Goal: Find specific page/section: Find specific page/section

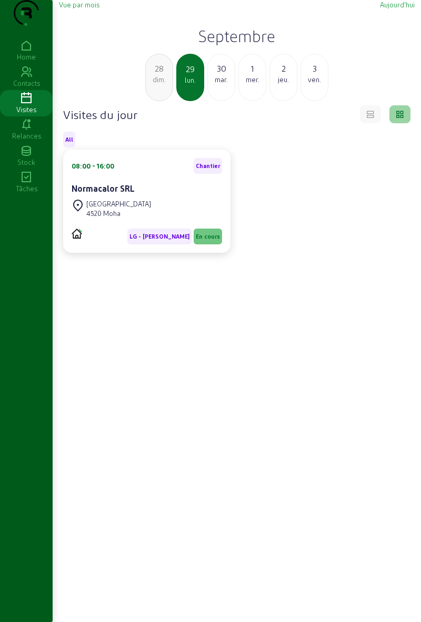
click at [157, 220] on div "[GEOGRAPHIC_DATA]" at bounding box center [147, 208] width 151 height 23
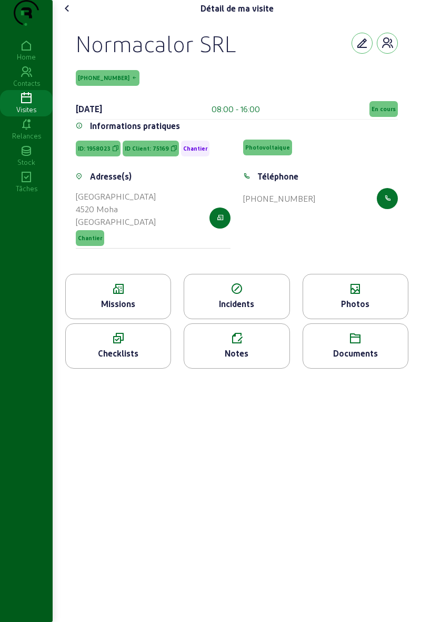
click at [128, 310] on div "Missions" at bounding box center [118, 304] width 105 height 13
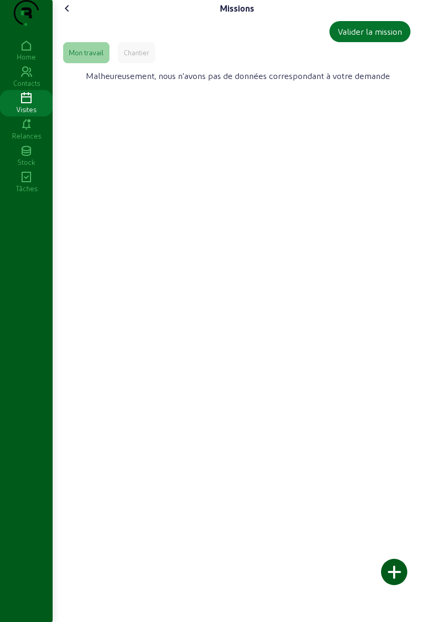
click at [141, 63] on div "Chantier" at bounding box center [136, 52] width 37 height 21
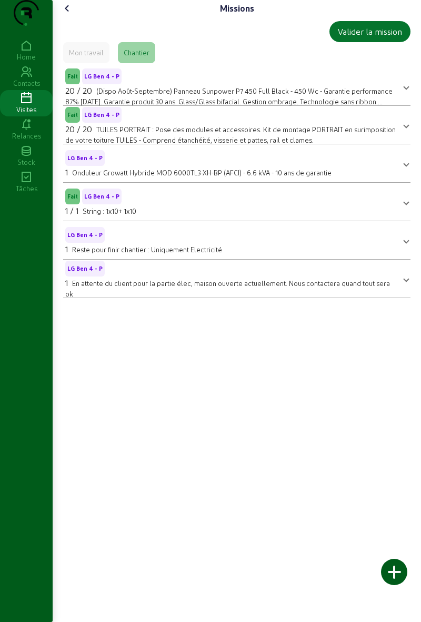
click at [74, 15] on icon at bounding box center [67, 8] width 13 height 13
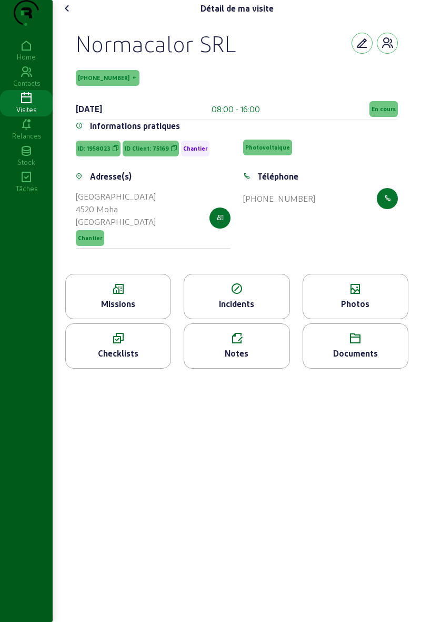
click at [361, 317] on div "Photos" at bounding box center [356, 296] width 106 height 45
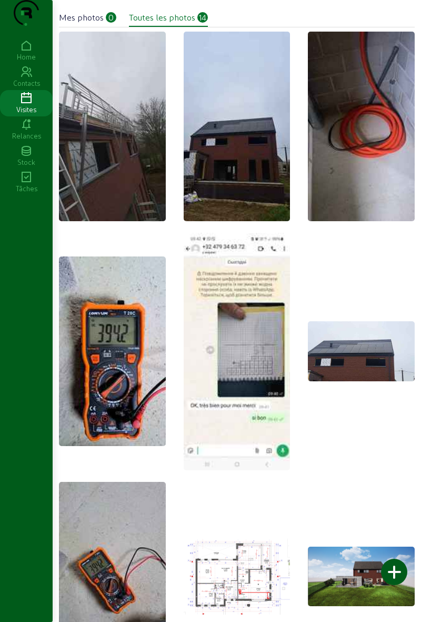
scroll to position [14, 0]
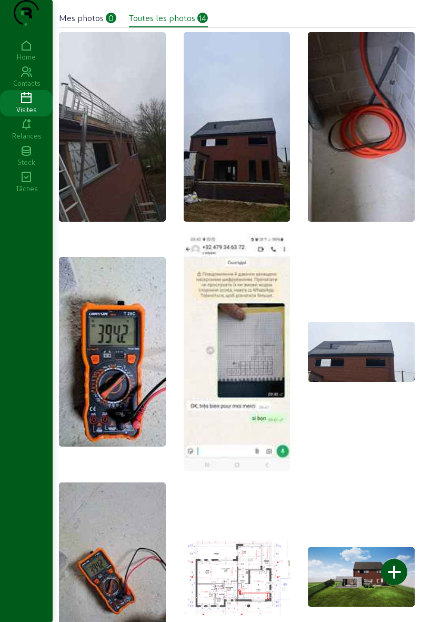
click at [390, 573] on div at bounding box center [394, 572] width 26 height 26
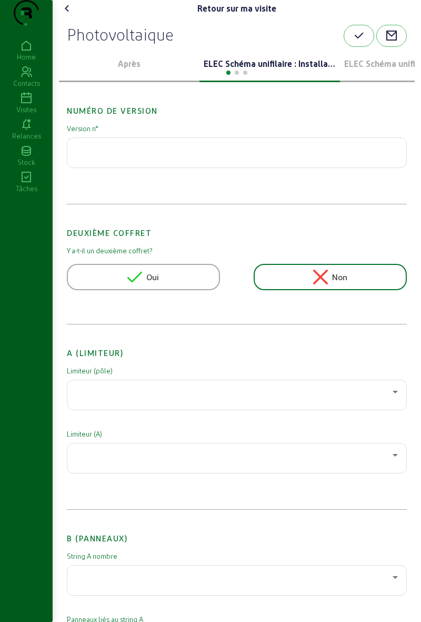
scroll to position [486, 0]
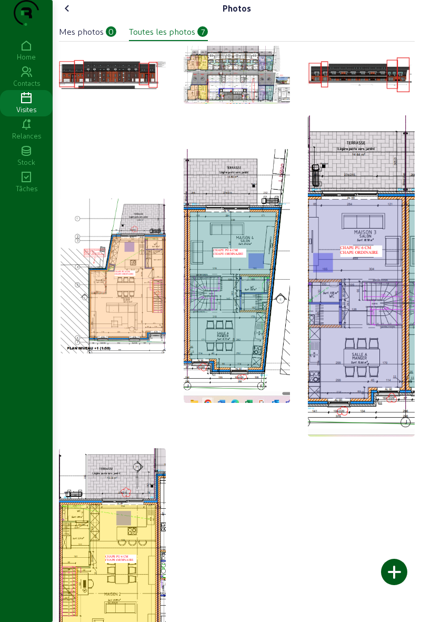
click at [73, 15] on icon at bounding box center [67, 8] width 13 height 13
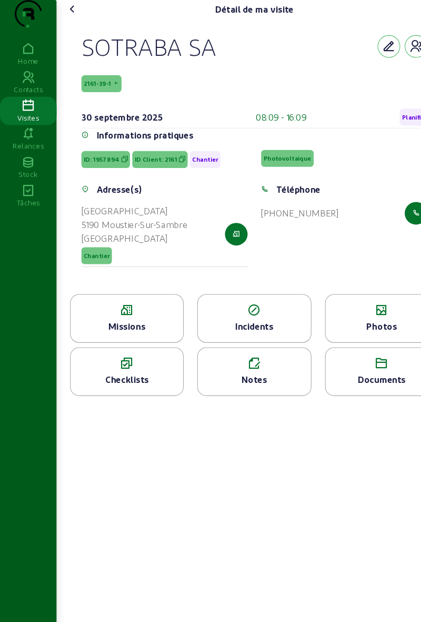
click at [97, 310] on div "Missions" at bounding box center [118, 304] width 105 height 13
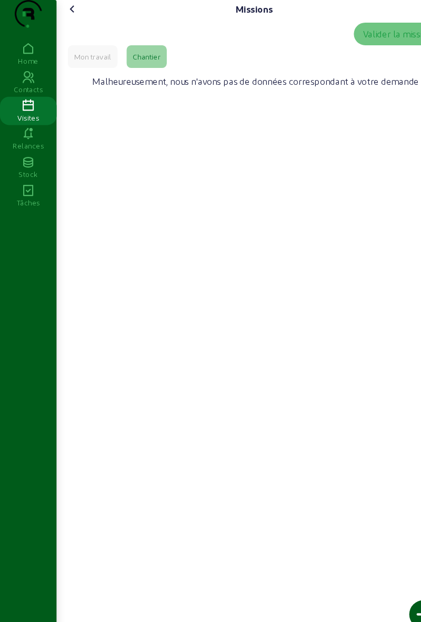
click at [133, 57] on div "Chantier" at bounding box center [137, 52] width 26 height 9
